Goal: Transaction & Acquisition: Purchase product/service

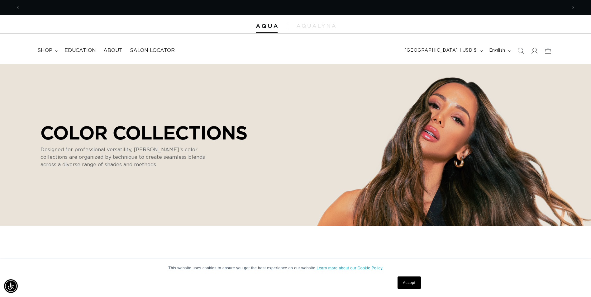
scroll to position [0, 1094]
click at [54, 49] on summary "shop" at bounding box center [47, 51] width 27 height 14
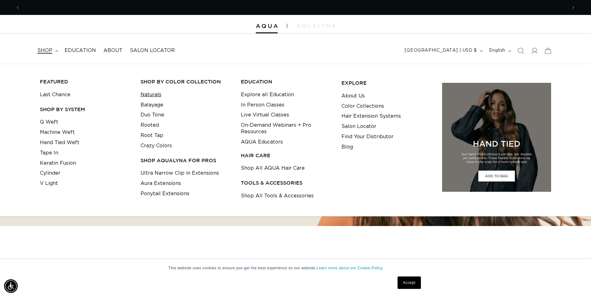
scroll to position [0, 0]
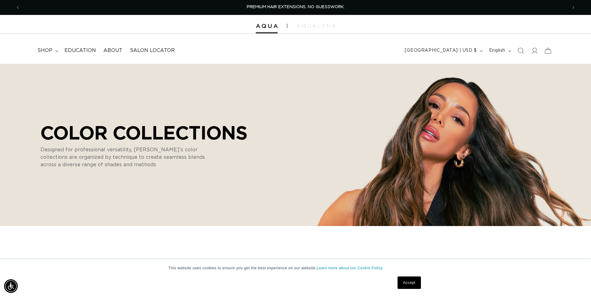
click at [478, 22] on div at bounding box center [295, 24] width 591 height 19
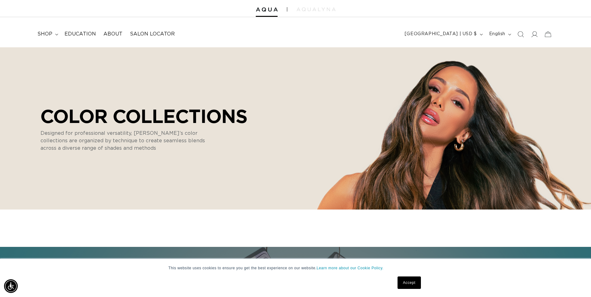
scroll to position [31, 0]
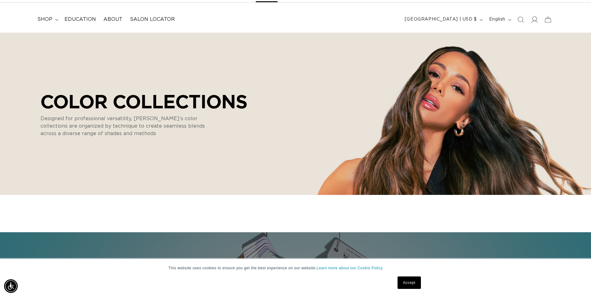
click at [536, 22] on icon at bounding box center [534, 19] width 7 height 7
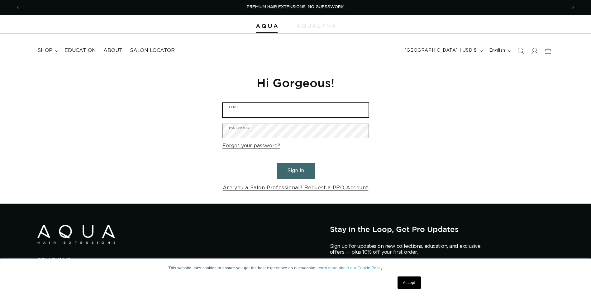
click at [286, 106] on input "Email" at bounding box center [296, 110] width 146 height 14
type input "invoices@charlesifergan.com"
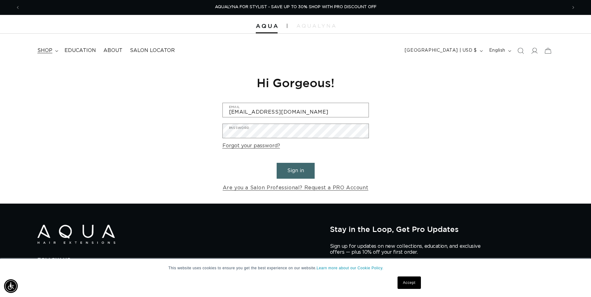
click at [53, 48] on summary "shop" at bounding box center [47, 51] width 27 height 14
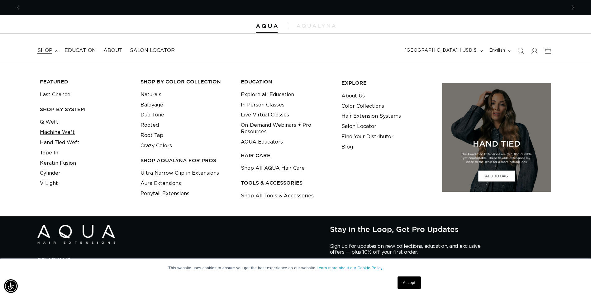
scroll to position [0, 0]
click at [55, 134] on link "Machine Weft" at bounding box center [57, 132] width 35 height 10
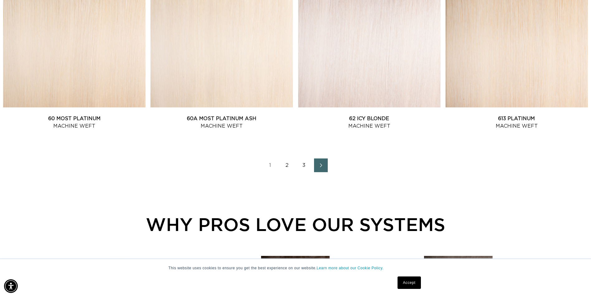
scroll to position [810, 0]
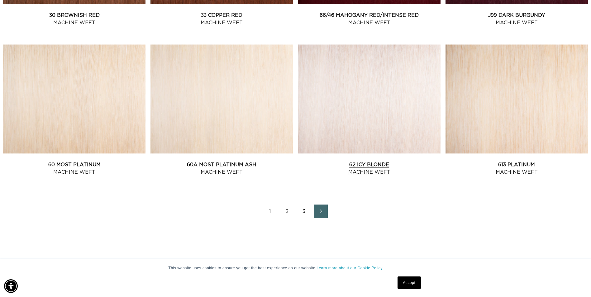
click at [396, 161] on link "62 Icy Blonde Machine Weft" at bounding box center [369, 168] width 142 height 15
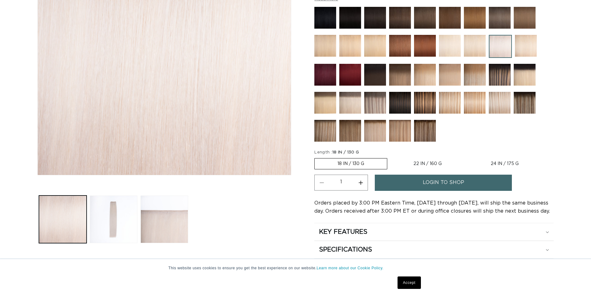
scroll to position [156, 0]
click at [492, 163] on label "24 IN / 175 G Variant sold out or unavailable" at bounding box center [505, 163] width 74 height 11
click at [468, 157] on input "24 IN / 175 G Variant sold out or unavailable" at bounding box center [468, 157] width 0 height 0
radio input "true"
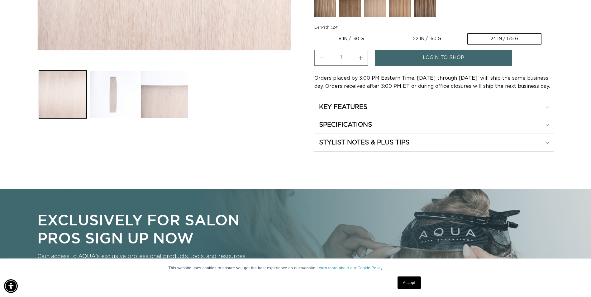
scroll to position [0, 0]
